Goal: Contribute content: Add original content to the website for others to see

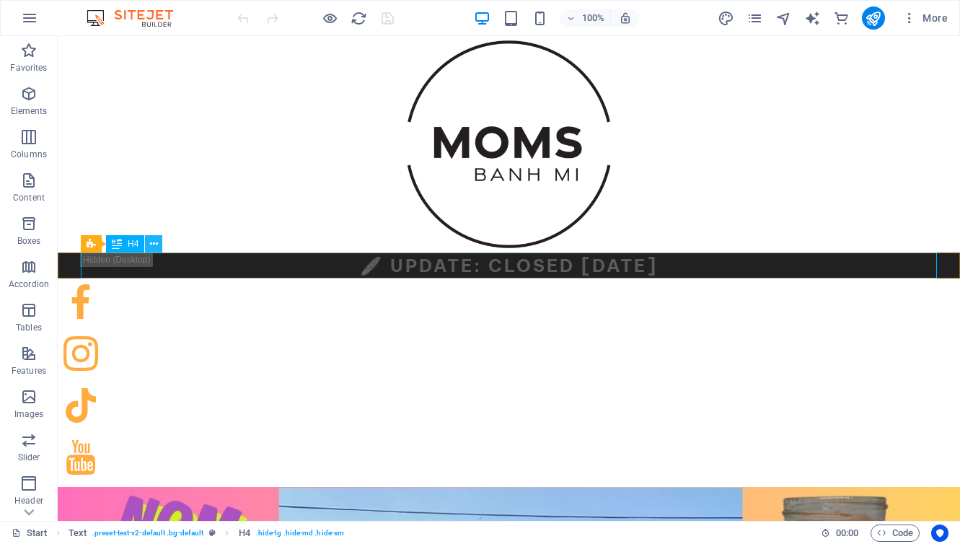
click at [159, 246] on button at bounding box center [153, 243] width 17 height 17
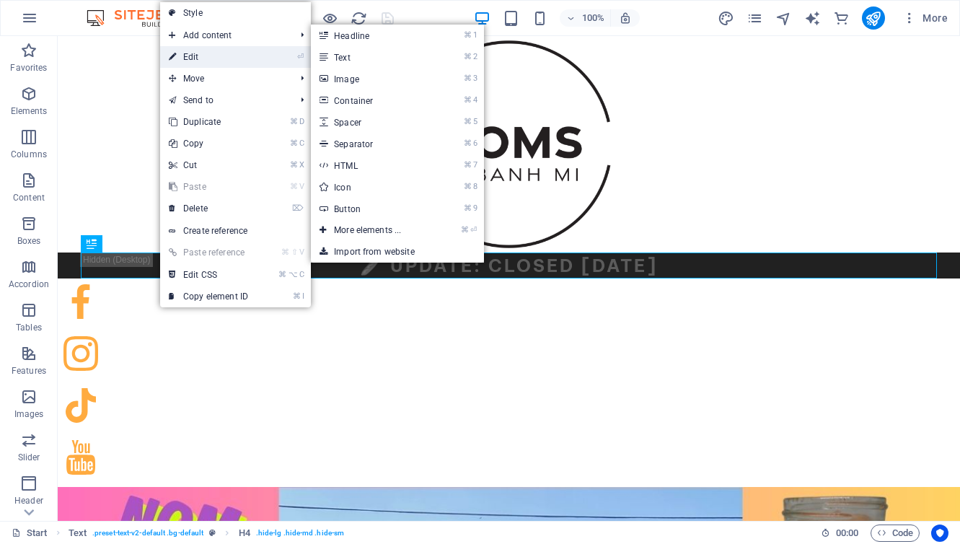
click at [188, 53] on link "⏎ Edit" at bounding box center [208, 57] width 97 height 22
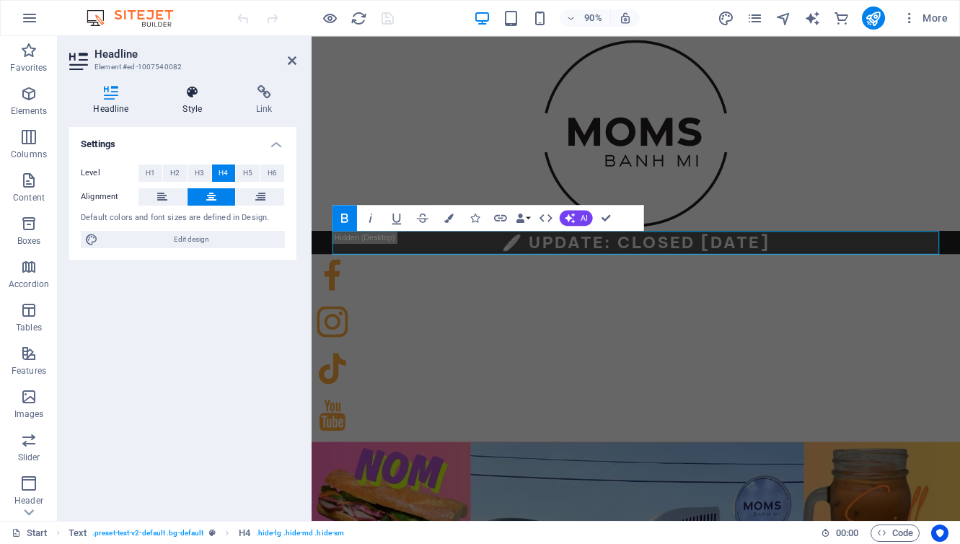
click at [192, 87] on icon at bounding box center [193, 92] width 68 height 14
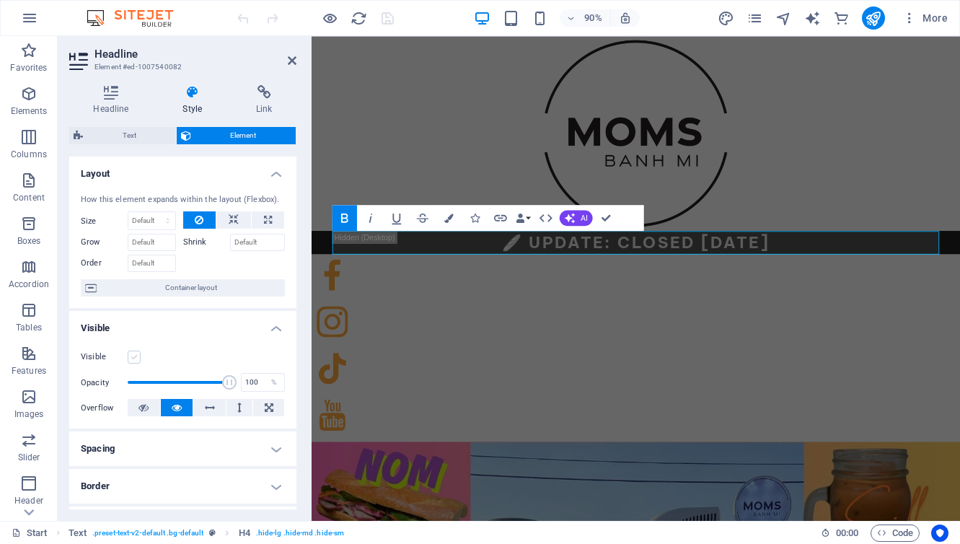
click at [136, 355] on label at bounding box center [134, 357] width 13 height 13
click at [0, 0] on input "Visible" at bounding box center [0, 0] width 0 height 0
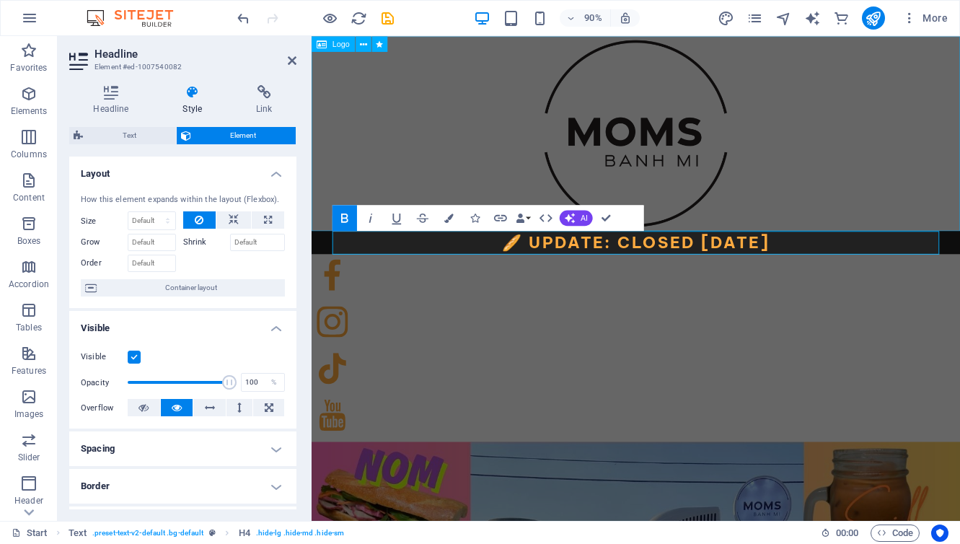
click at [361, 184] on div at bounding box center [672, 144] width 720 height 216
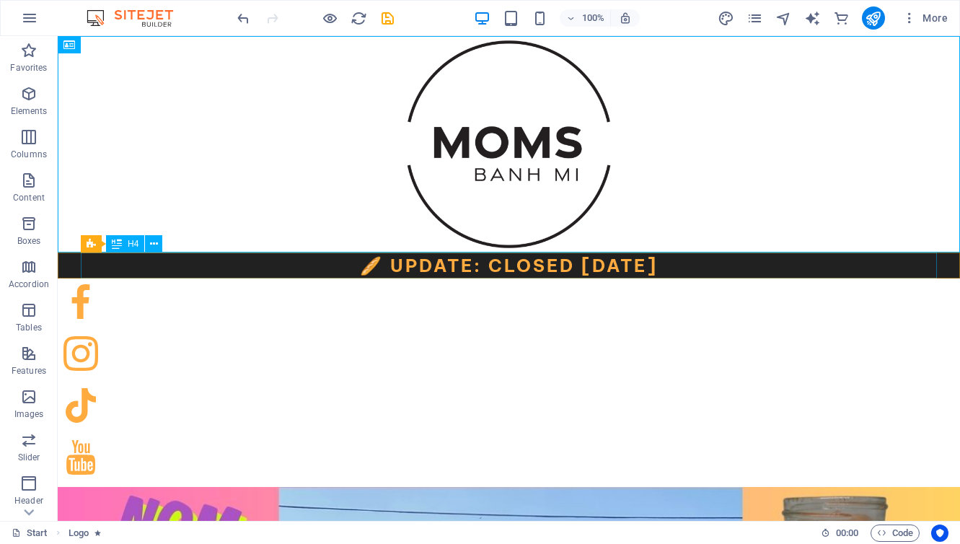
click at [663, 265] on div "🥖 Update: Closed [DATE]" at bounding box center [509, 265] width 856 height 26
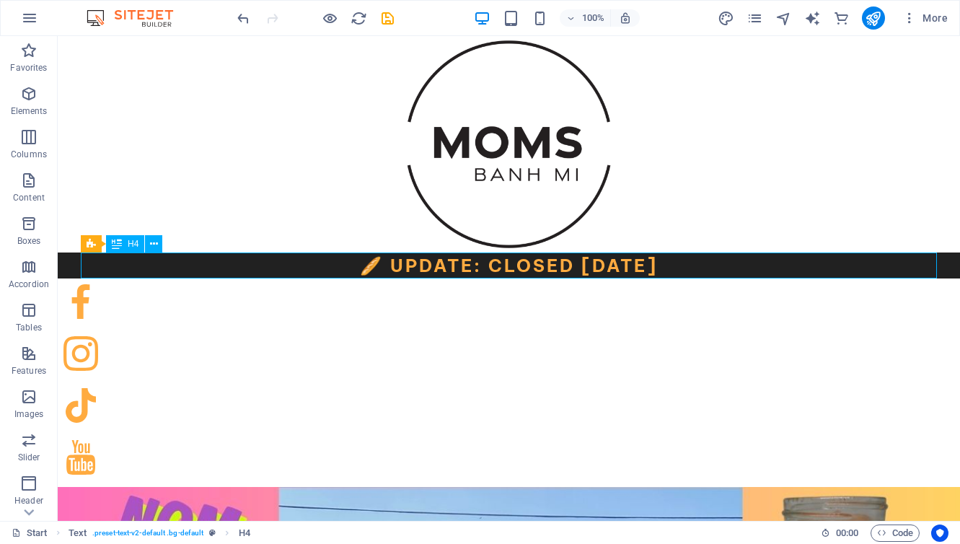
click at [495, 265] on div "🥖 Update: Closed [DATE]" at bounding box center [509, 265] width 856 height 26
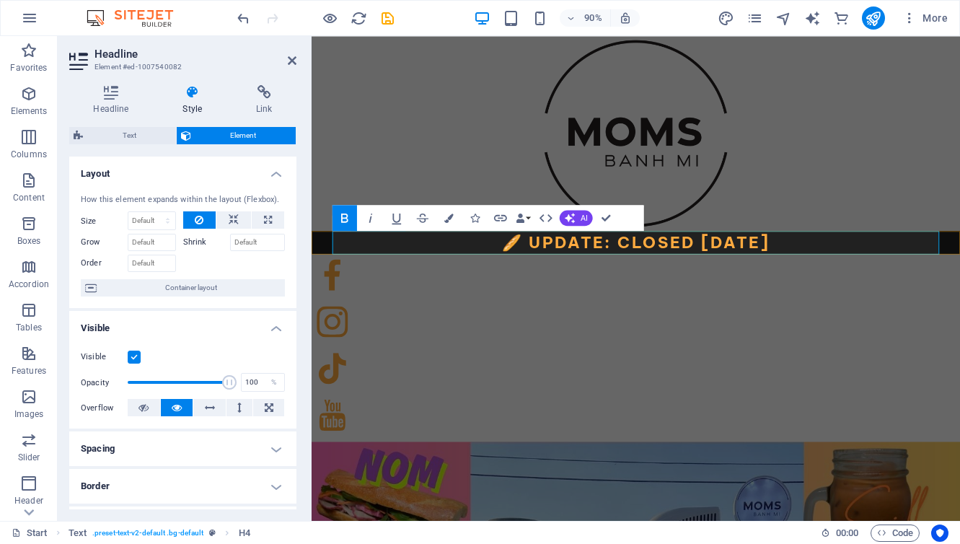
click at [645, 263] on strong "🥖 Update: Closed [DATE]" at bounding box center [672, 266] width 298 height 22
drag, startPoint x: 787, startPoint y: 263, endPoint x: 630, endPoint y: 262, distance: 156.5
click at [630, 262] on strong "🥖 Update: Closed [DATE]" at bounding box center [672, 266] width 298 height 22
drag, startPoint x: 834, startPoint y: 264, endPoint x: 823, endPoint y: 264, distance: 11.5
click at [823, 264] on h4 "🥖 Update: OPEN AT 5PM [DATE]" at bounding box center [672, 265] width 674 height 26
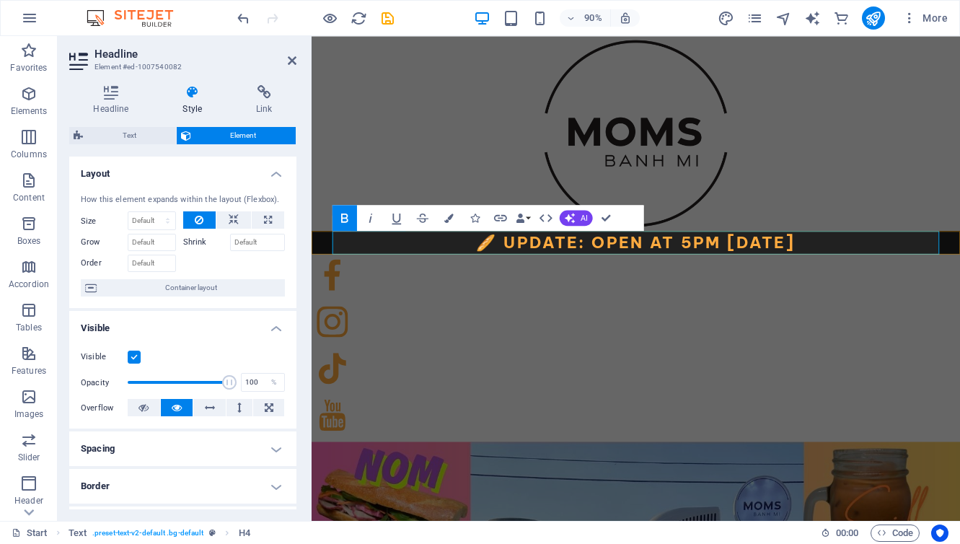
click at [784, 265] on strong "🥖 Update: OPEN AT 5PM [DATE]" at bounding box center [672, 266] width 355 height 22
click at [389, 149] on div at bounding box center [672, 144] width 720 height 216
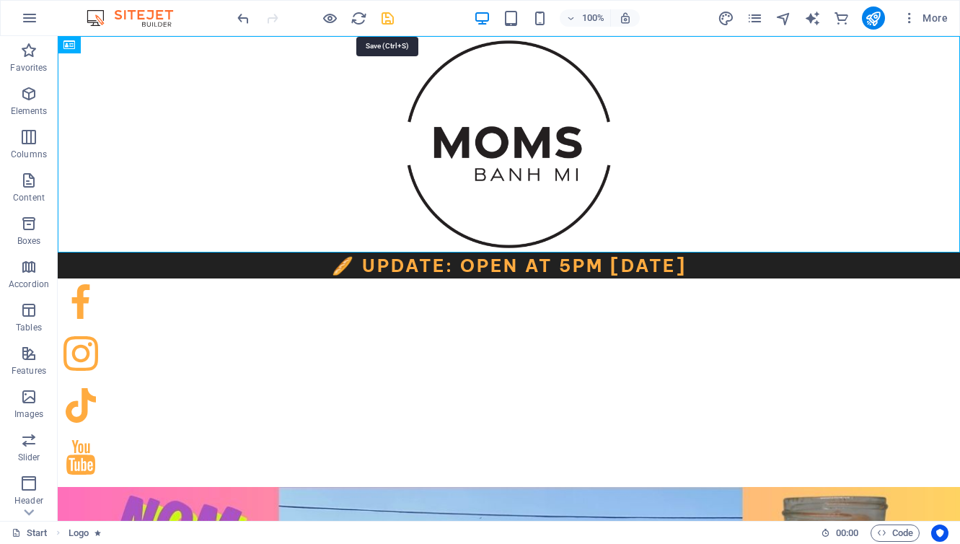
click at [387, 24] on icon "save" at bounding box center [387, 18] width 17 height 17
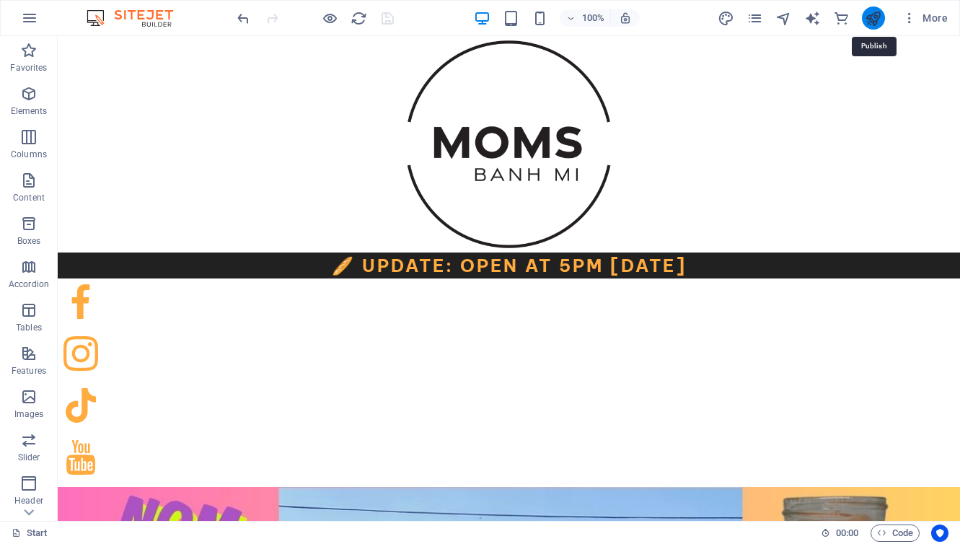
click at [868, 19] on icon "publish" at bounding box center [873, 18] width 17 height 17
